Goal: Task Accomplishment & Management: Manage account settings

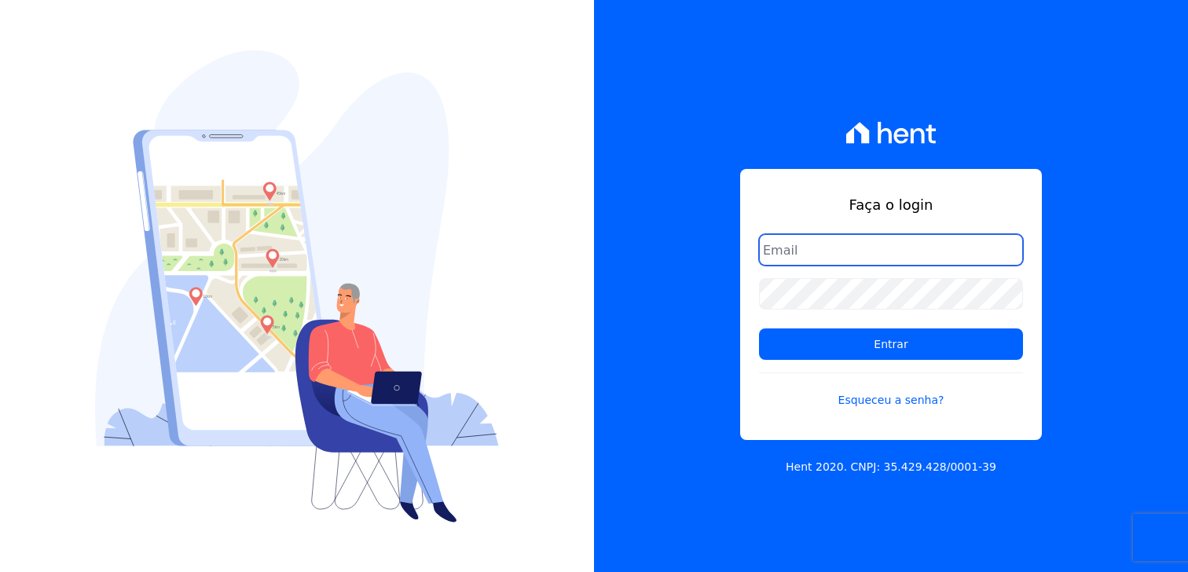
click at [864, 248] on input "email" at bounding box center [891, 249] width 264 height 31
type input "mussioamanda"
type input "amanda.mussio@e-arke.com"
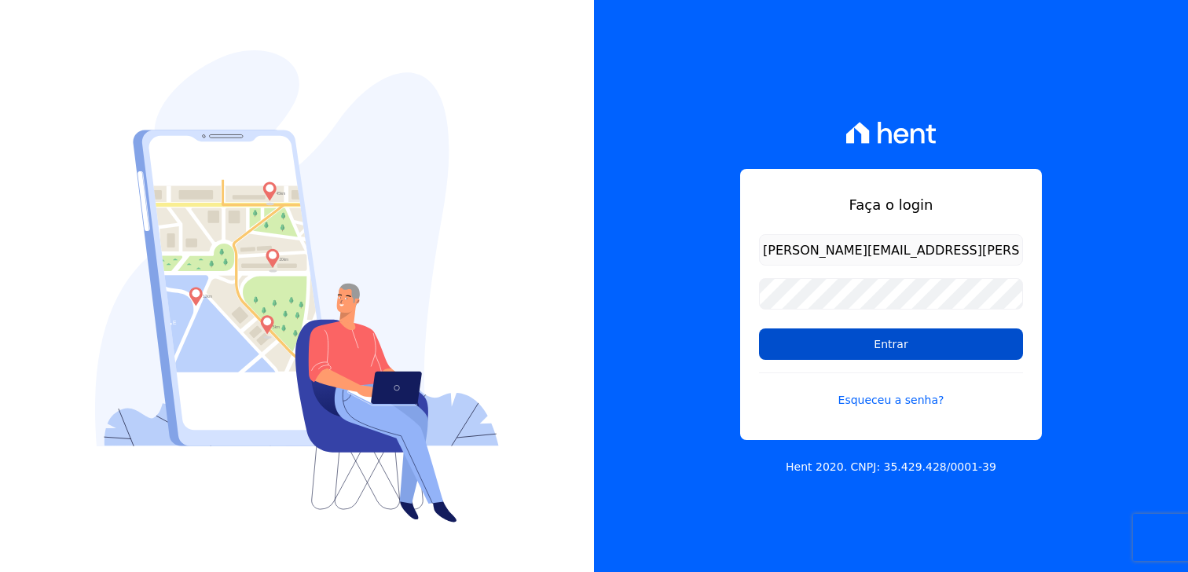
drag, startPoint x: 905, startPoint y: 339, endPoint x: 894, endPoint y: 336, distance: 11.4
click at [905, 339] on input "Entrar" at bounding box center [891, 343] width 264 height 31
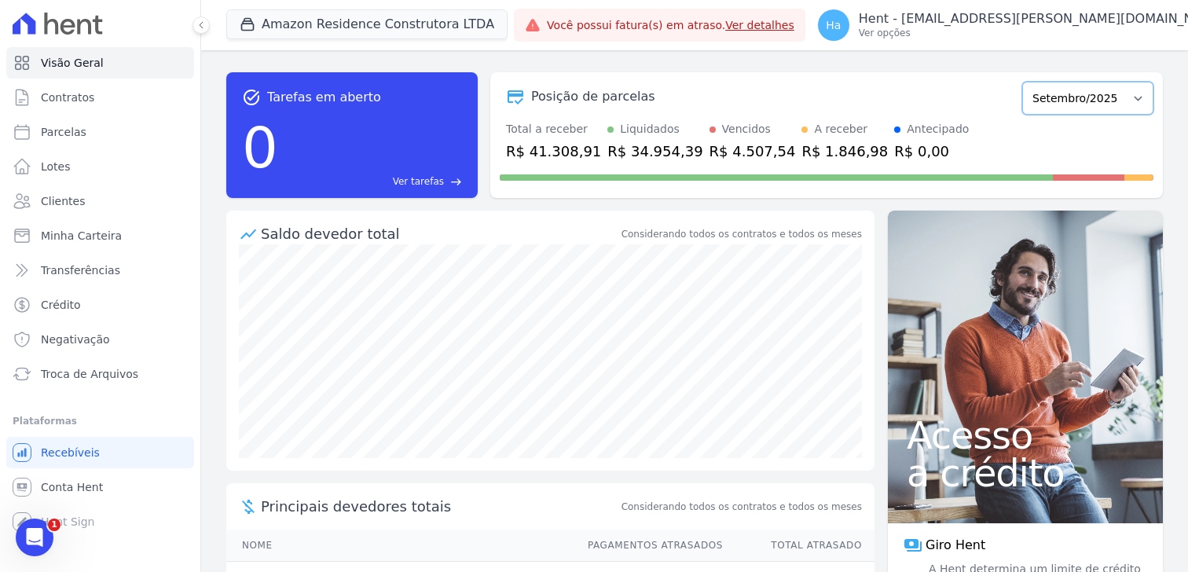
click at [1147, 106] on select "Dezembro/2022 [GEOGRAPHIC_DATA]/2023 Fevereiro/2023 Março/2023 Abril/2023 Maio/…" at bounding box center [1087, 98] width 131 height 33
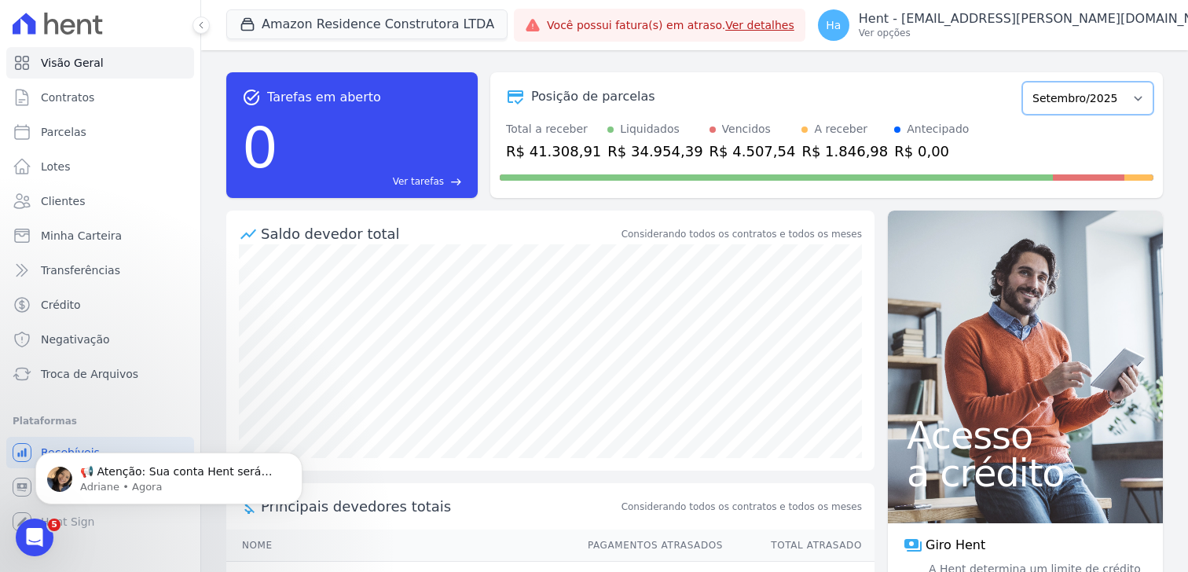
click at [1128, 110] on select "Dezembro/2022 [GEOGRAPHIC_DATA]/2023 Fevereiro/2023 Março/2023 Abril/2023 Maio/…" at bounding box center [1087, 98] width 131 height 33
click at [935, 73] on div "Posição de parcelas Dezembro/2022 [GEOGRAPHIC_DATA]/2023 Fevereiro/2023 Março/2…" at bounding box center [826, 135] width 672 height 126
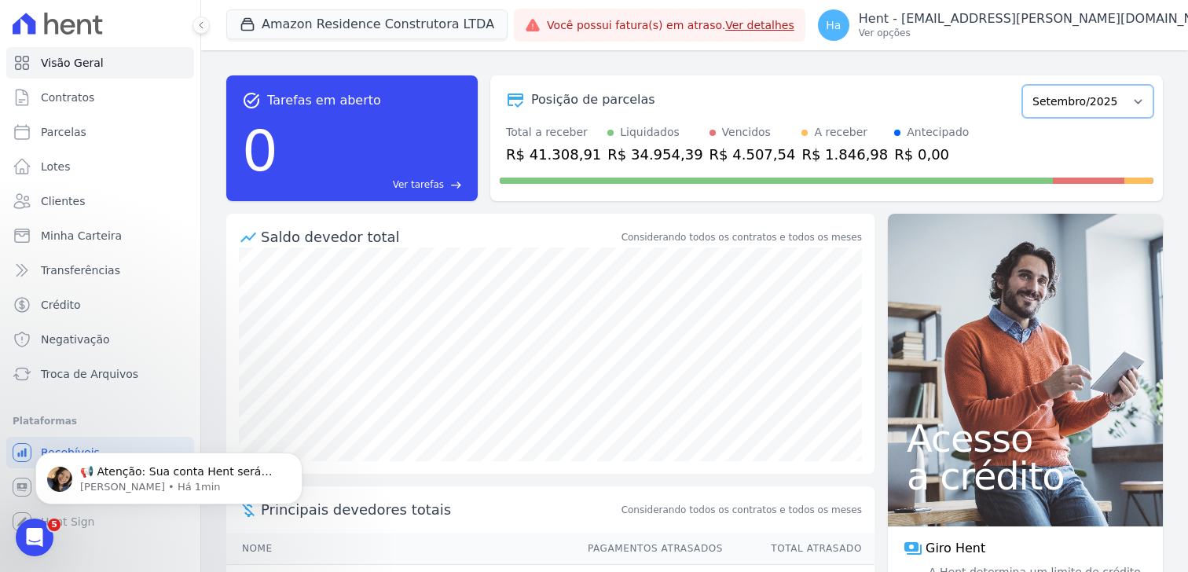
click at [1116, 111] on select "Dezembro/2022 [GEOGRAPHIC_DATA]/2023 Fevereiro/2023 Março/2023 Abril/2023 Maio/…" at bounding box center [1087, 101] width 131 height 33
click at [1054, 90] on select "Dezembro/2022 [GEOGRAPHIC_DATA]/2023 Fevereiro/2023 Março/2023 Abril/2023 Maio/…" at bounding box center [1087, 101] width 131 height 33
click at [1145, 96] on select "Dezembro/2022 [GEOGRAPHIC_DATA]/2023 Fevereiro/2023 Março/2023 Abril/2023 Maio/…" at bounding box center [1087, 101] width 131 height 33
